Goal: Navigation & Orientation: Find specific page/section

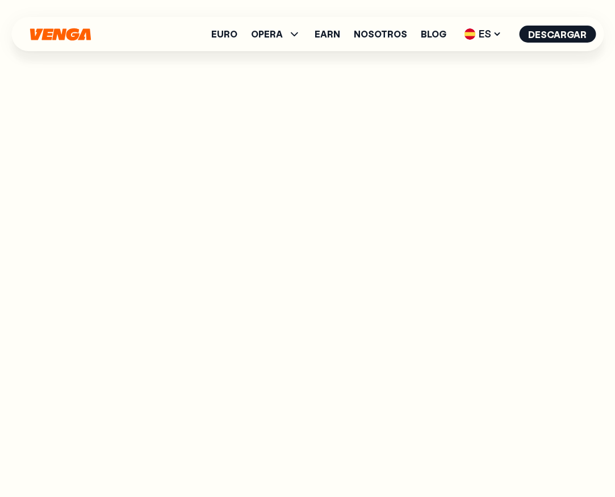
scroll to position [4257, 0]
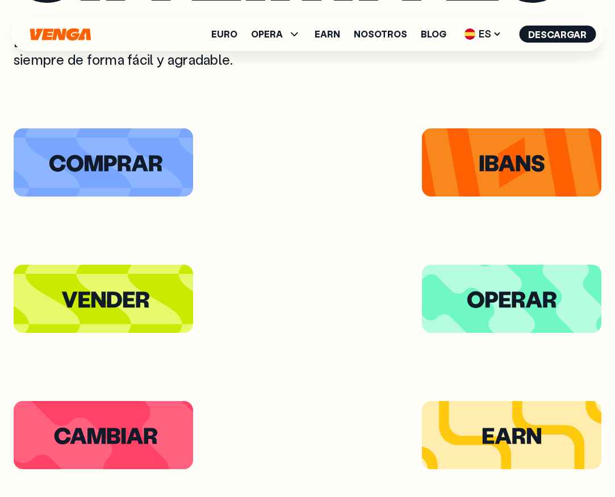
scroll to position [4257, 0]
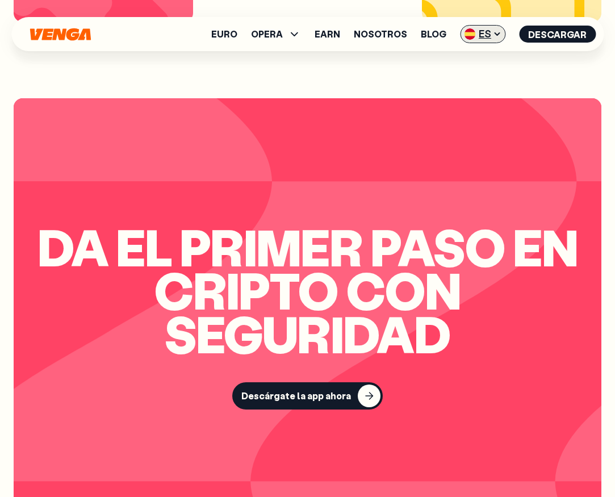
click at [499, 40] on span "ES" at bounding box center [482, 34] width 45 height 18
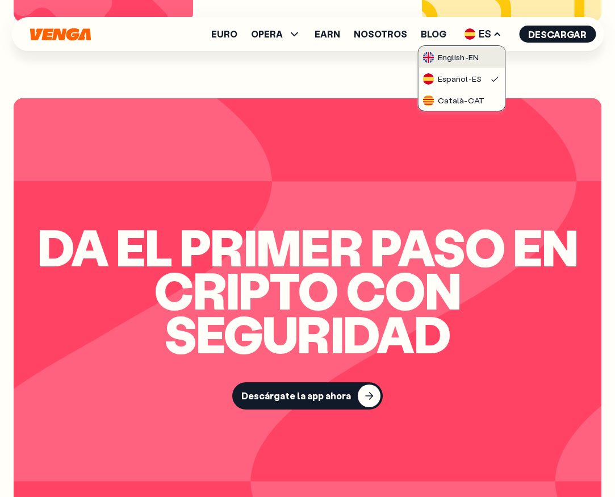
click at [466, 57] on div "English - EN" at bounding box center [451, 57] width 56 height 11
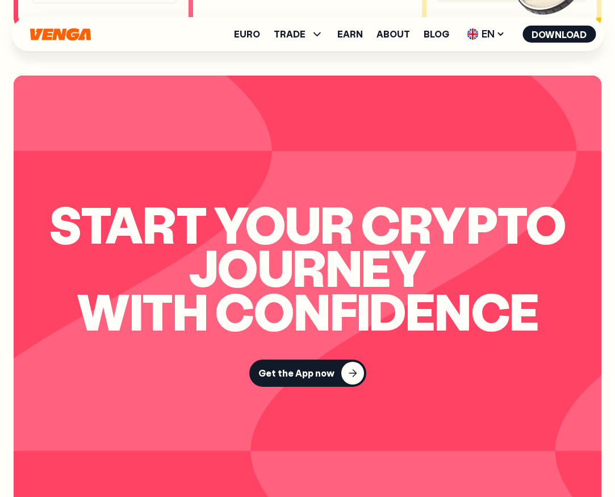
scroll to position [4233, 0]
